Goal: Information Seeking & Learning: Check status

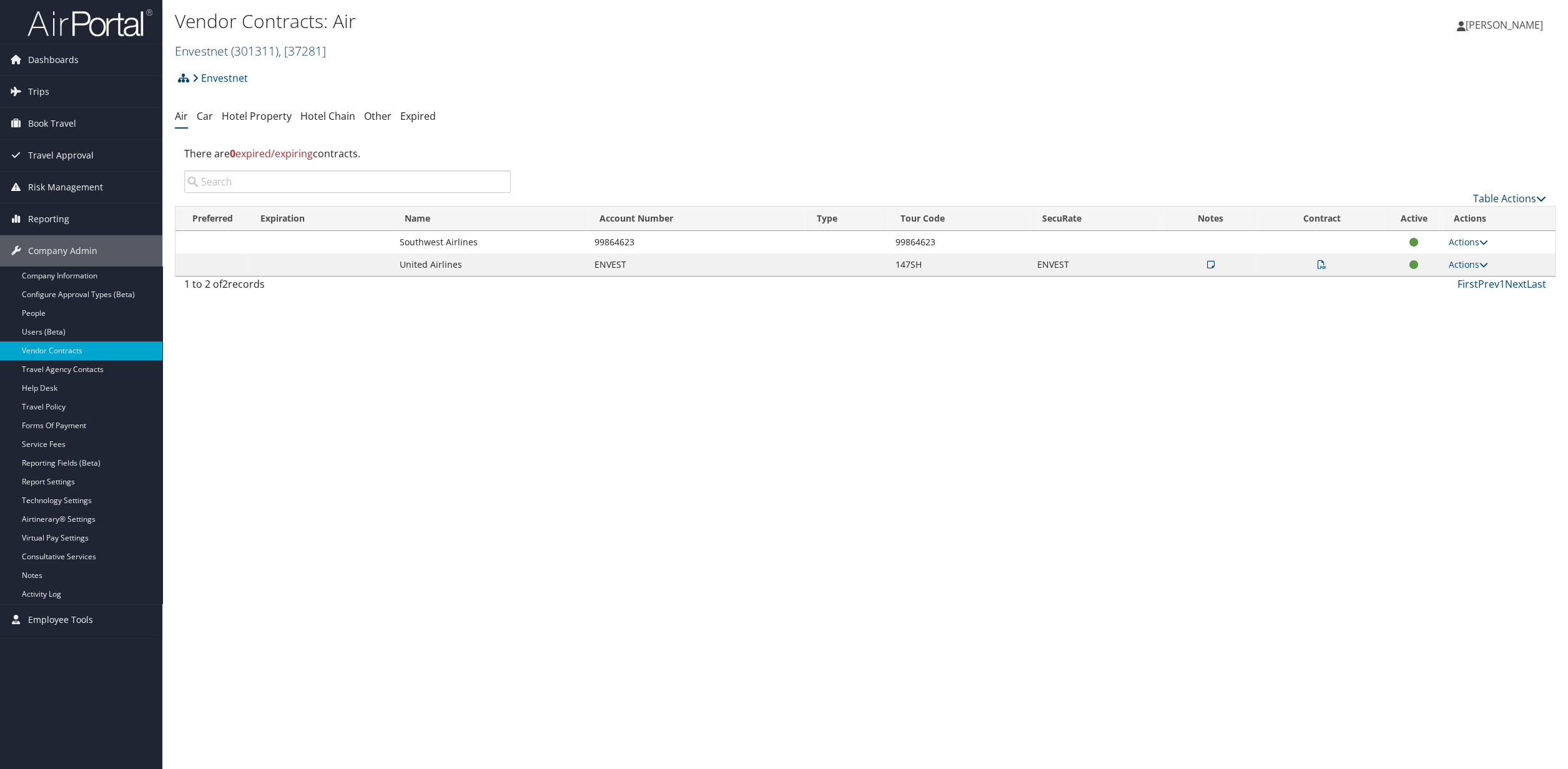
click at [311, 52] on span ", [ 37281 ]" at bounding box center [302, 51] width 48 height 17
click at [241, 78] on input "search" at bounding box center [258, 74] width 164 height 23
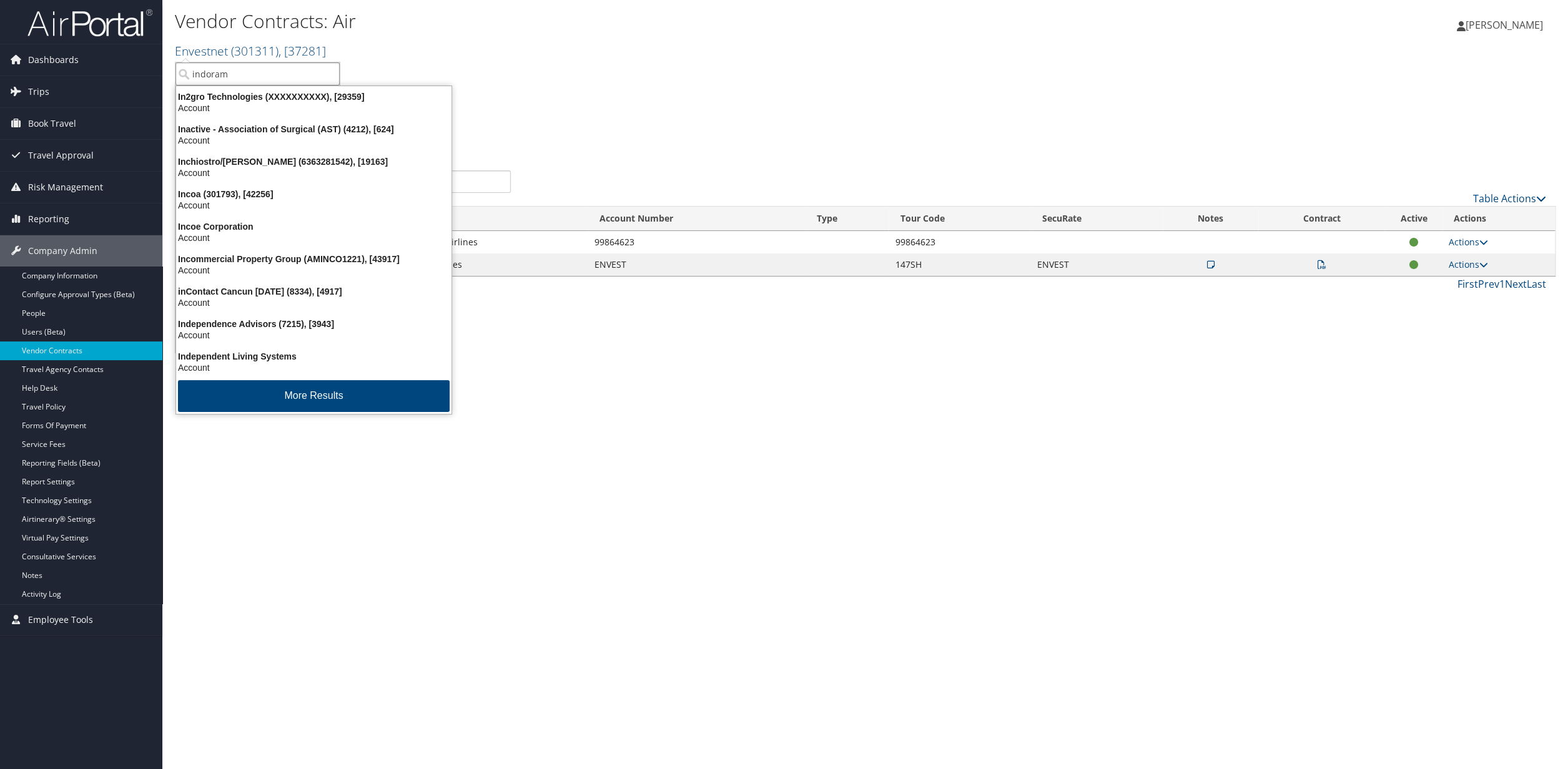
type input "indorama"
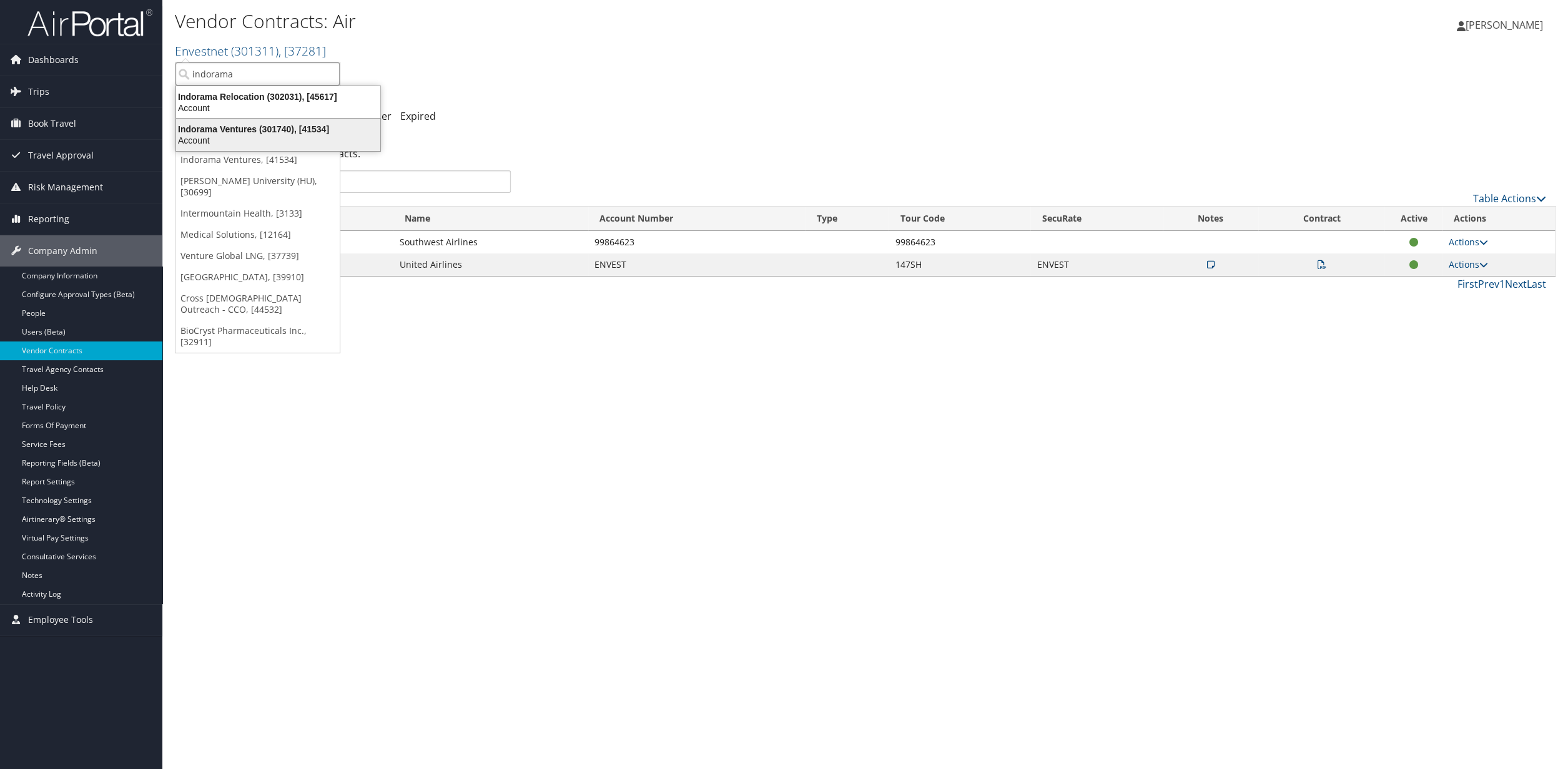
click at [239, 131] on div "Indorama Ventures (301740), [41534]" at bounding box center [277, 129] width 219 height 11
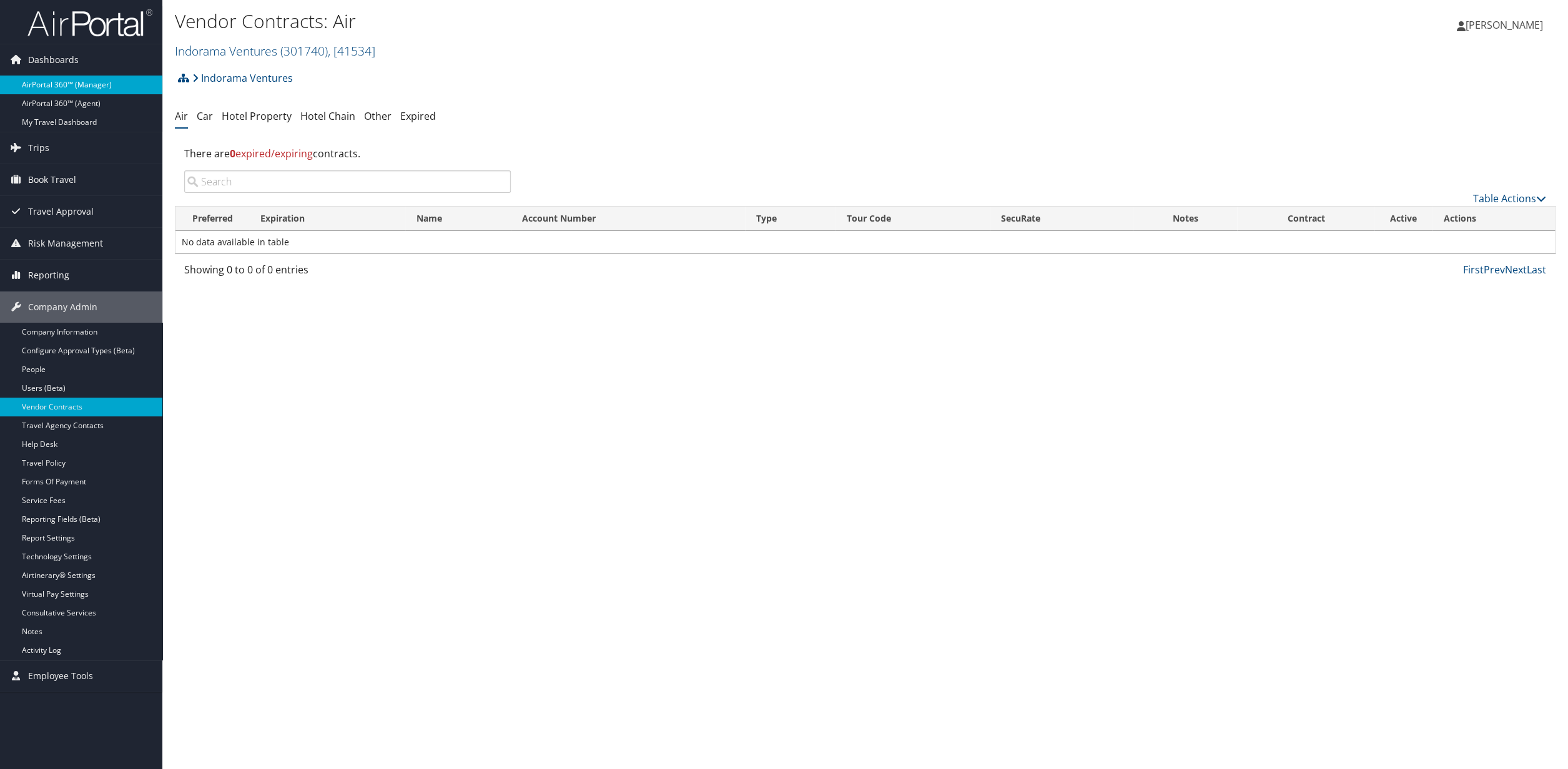
click at [56, 84] on link "AirPortal 360™ (Manager)" at bounding box center [81, 85] width 162 height 19
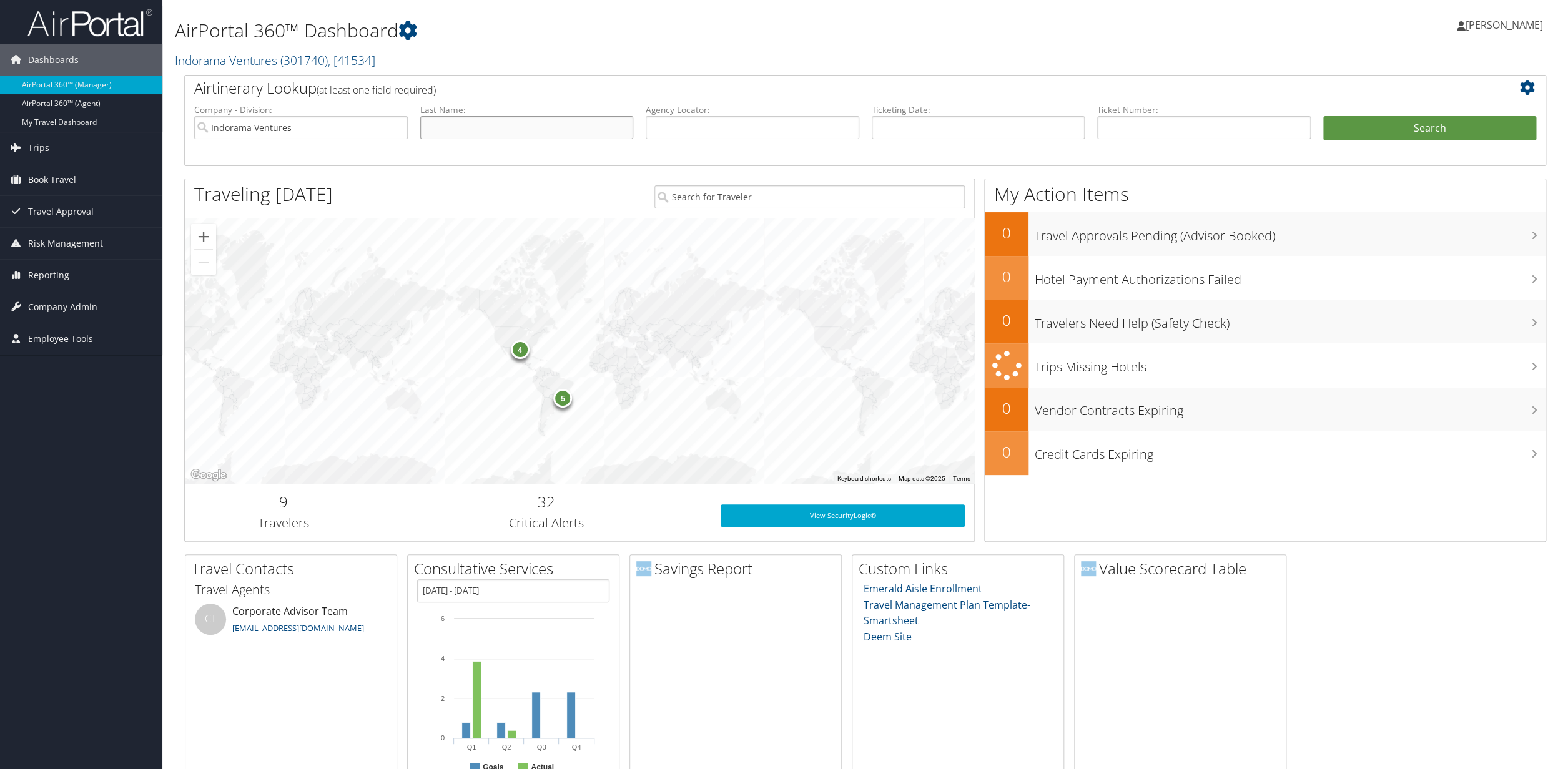
click at [436, 131] on input "text" at bounding box center [527, 128] width 214 height 23
paste input "[PERSON_NAME]"
click at [459, 130] on input "[PERSON_NAME]" at bounding box center [527, 128] width 214 height 23
type input "[PERSON_NAME]"
click at [1396, 131] on button "Search" at bounding box center [1430, 129] width 214 height 25
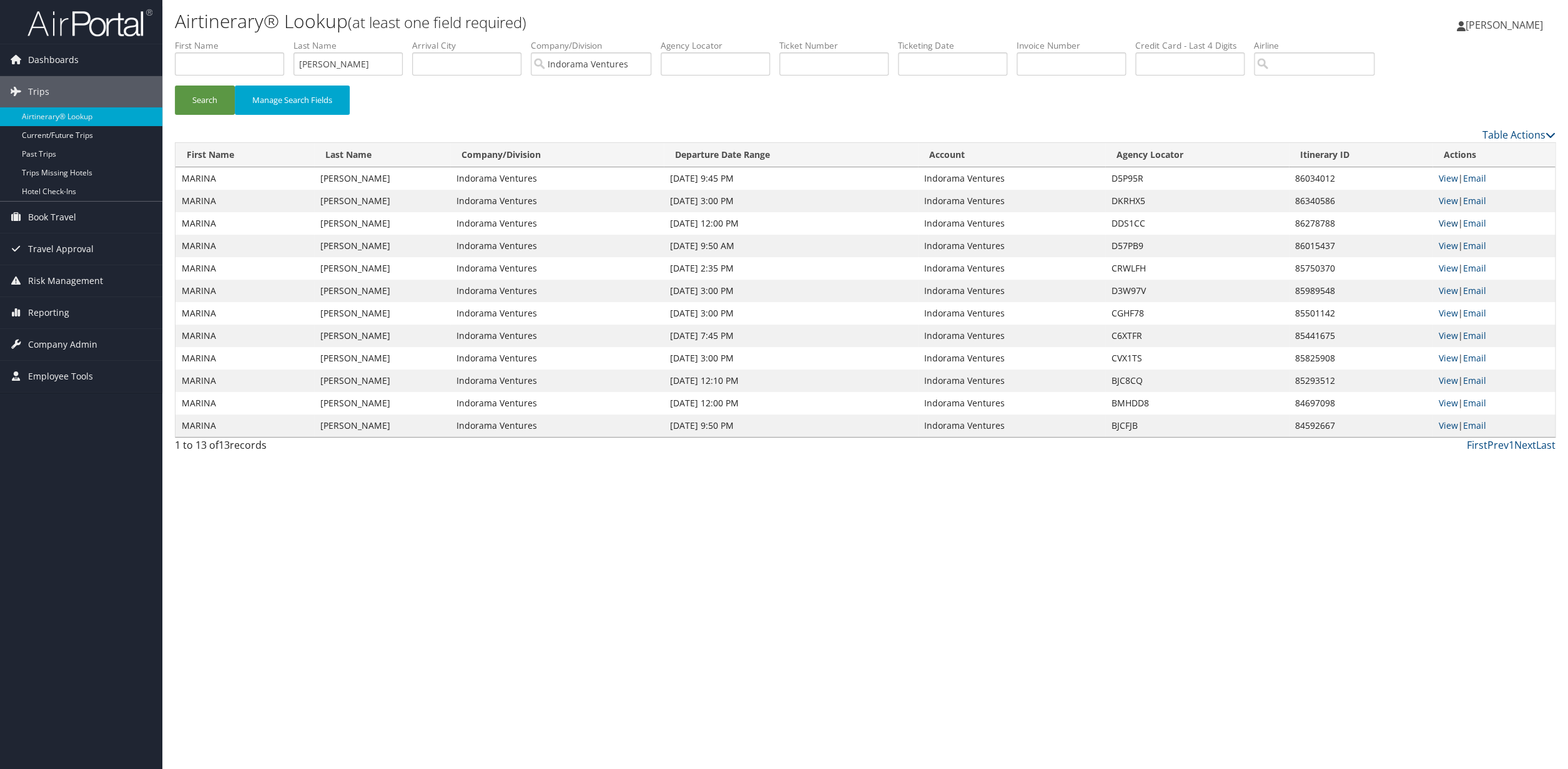
click at [1449, 223] on link "View" at bounding box center [1449, 223] width 19 height 11
click at [1445, 201] on link "View" at bounding box center [1449, 201] width 19 height 11
click at [1447, 177] on link "View" at bounding box center [1449, 178] width 19 height 11
click at [1450, 199] on link "View" at bounding box center [1449, 201] width 19 height 11
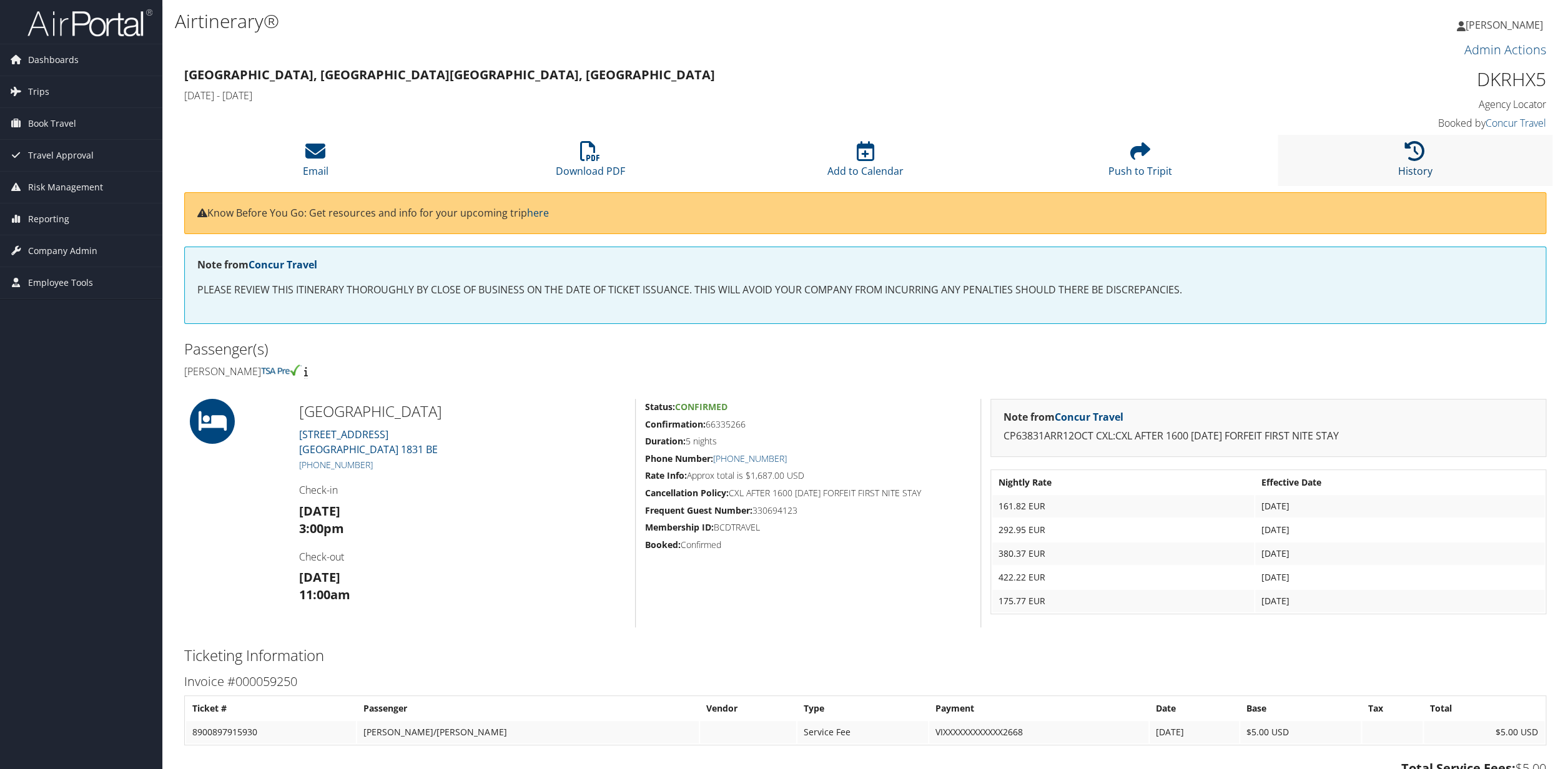
click at [1409, 159] on icon at bounding box center [1415, 151] width 20 height 20
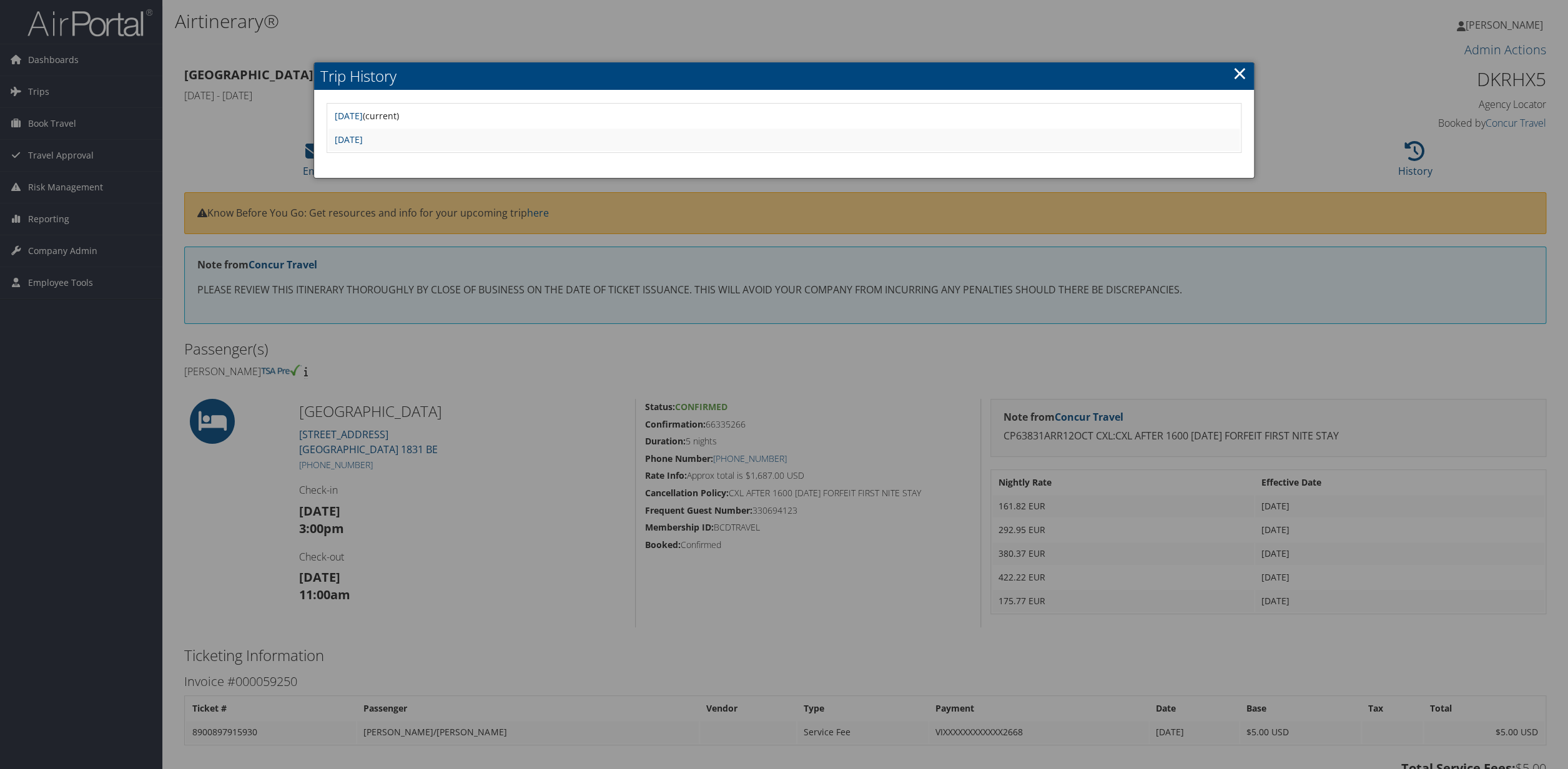
click at [1240, 74] on link "×" at bounding box center [1239, 73] width 14 height 25
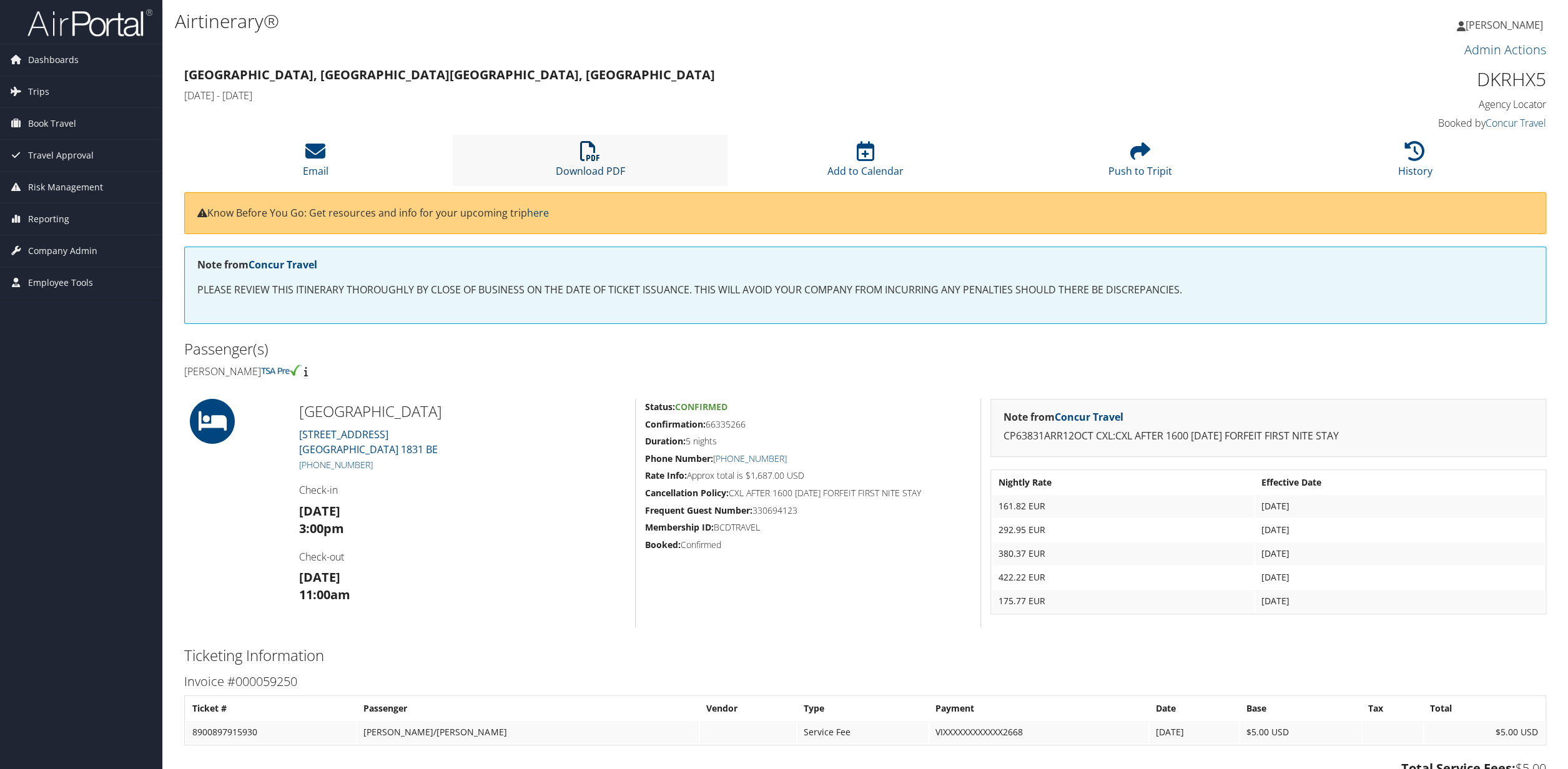
click at [591, 167] on link "Download PDF" at bounding box center [591, 162] width 70 height 30
